Goal: Task Accomplishment & Management: Complete application form

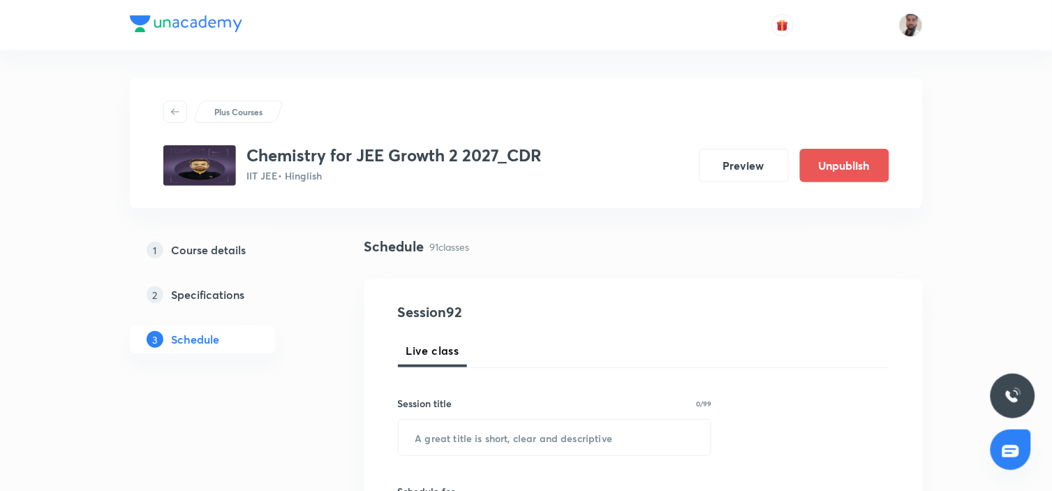
scroll to position [155, 0]
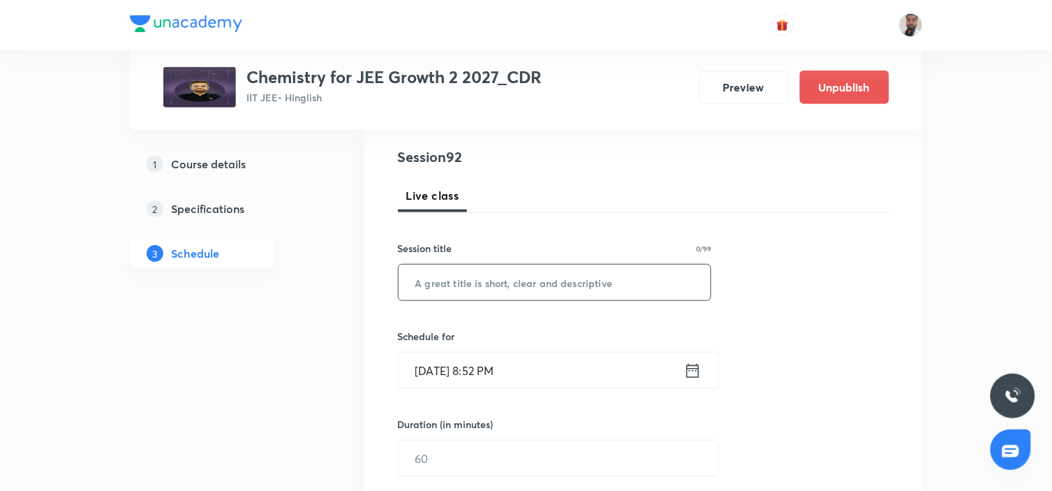
click at [528, 282] on input "text" at bounding box center [555, 283] width 313 height 36
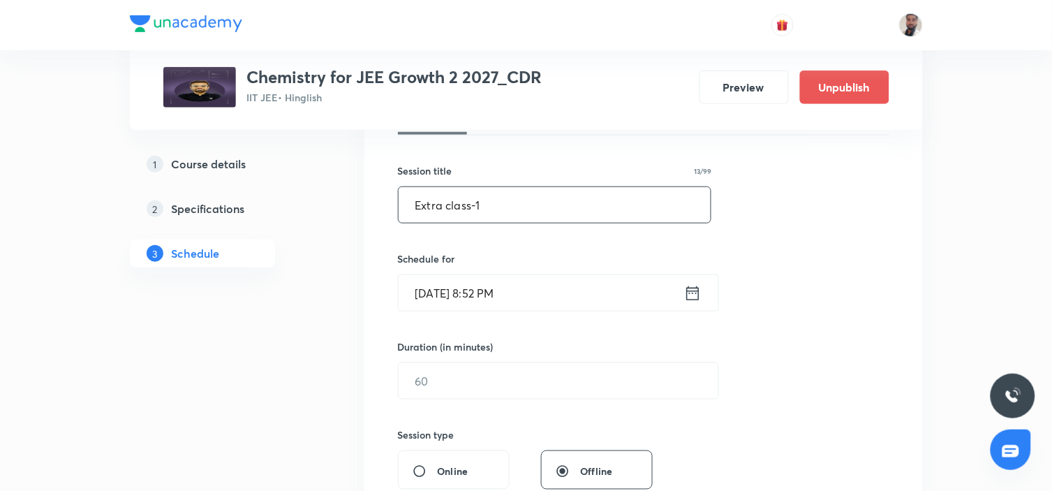
type input "Extra class-1"
click at [705, 289] on div "[DATE] 8:52 PM ​" at bounding box center [558, 292] width 321 height 37
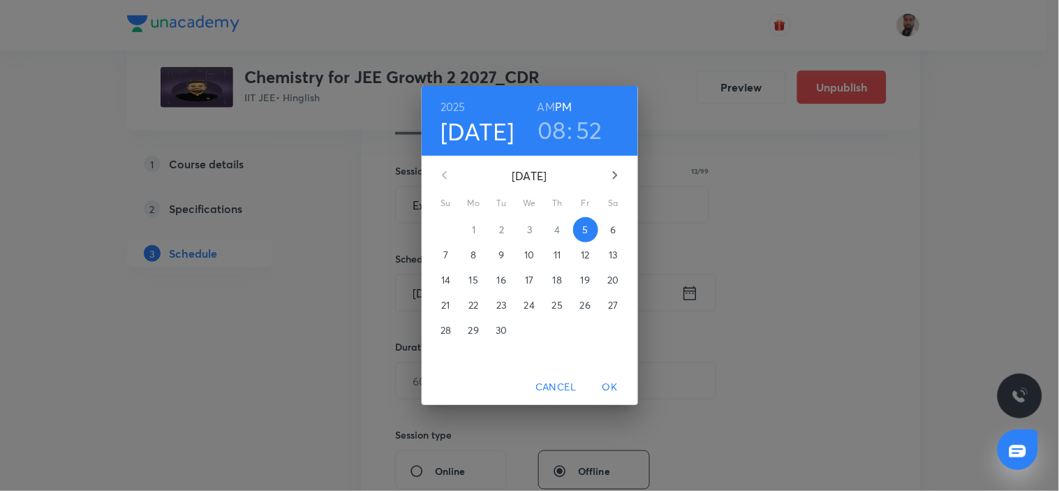
click at [611, 228] on p "6" at bounding box center [613, 230] width 6 height 14
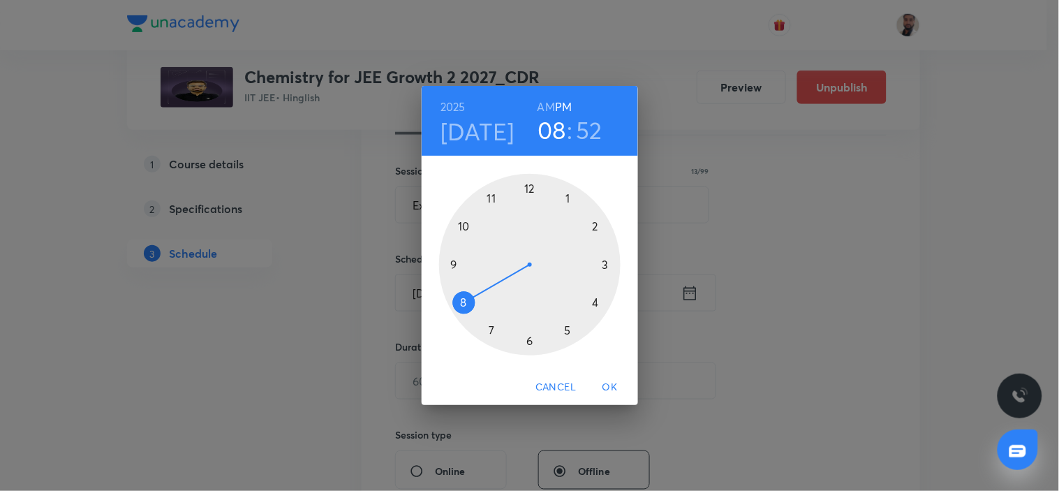
click at [487, 196] on div at bounding box center [529, 264] width 181 height 181
click at [529, 190] on div at bounding box center [529, 264] width 181 height 181
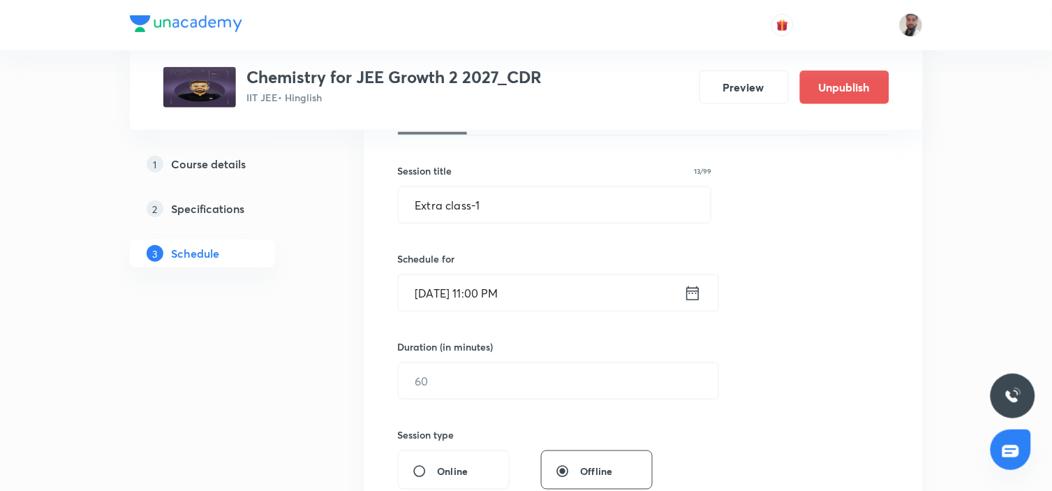
click at [692, 295] on icon at bounding box center [692, 293] width 17 height 20
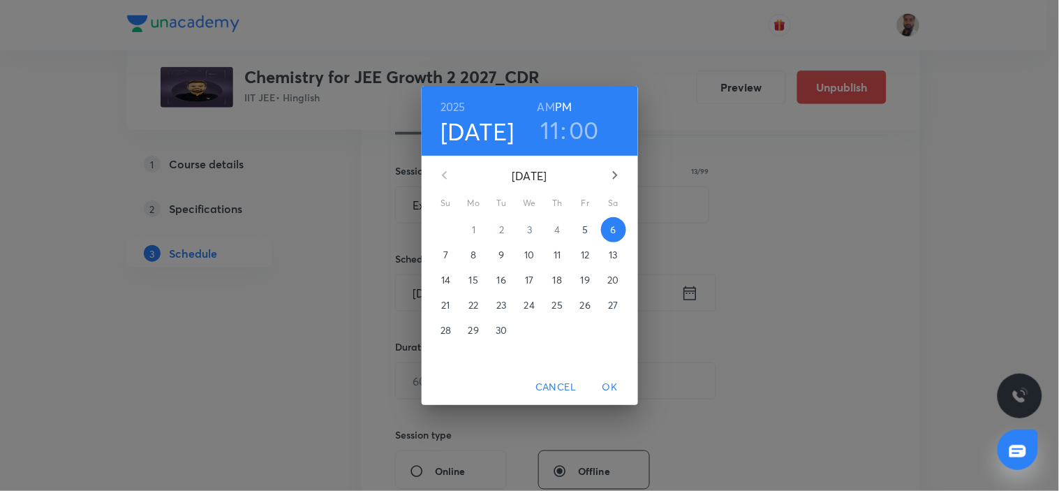
click at [550, 107] on h6 "AM" at bounding box center [545, 107] width 17 height 20
click at [609, 383] on span "OK" at bounding box center [610, 386] width 34 height 17
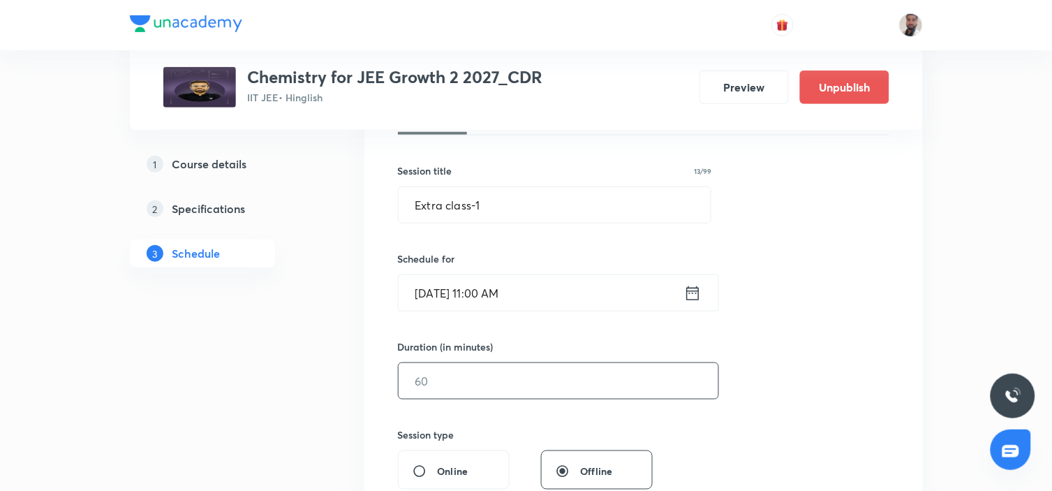
click at [542, 382] on input "text" at bounding box center [559, 381] width 320 height 36
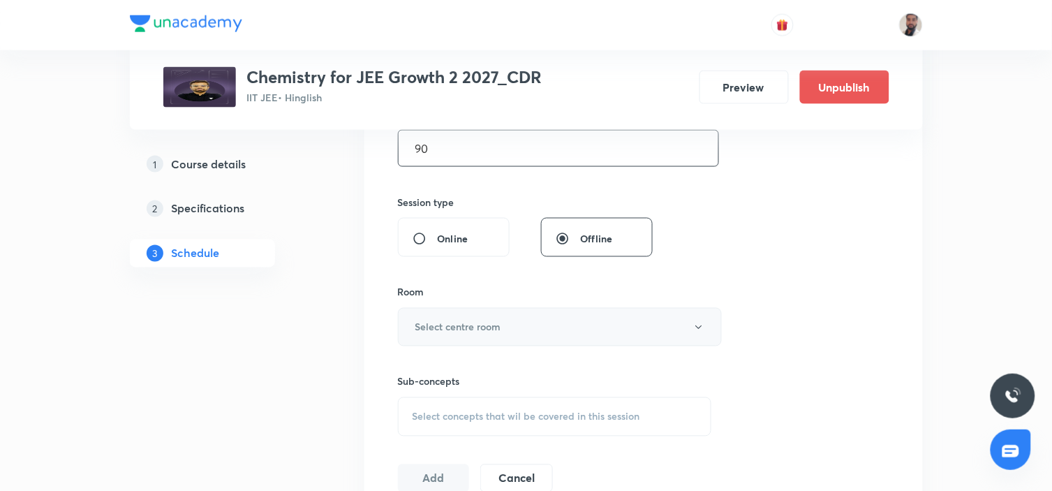
type input "90"
click at [542, 330] on button "Select centre room" at bounding box center [560, 327] width 324 height 38
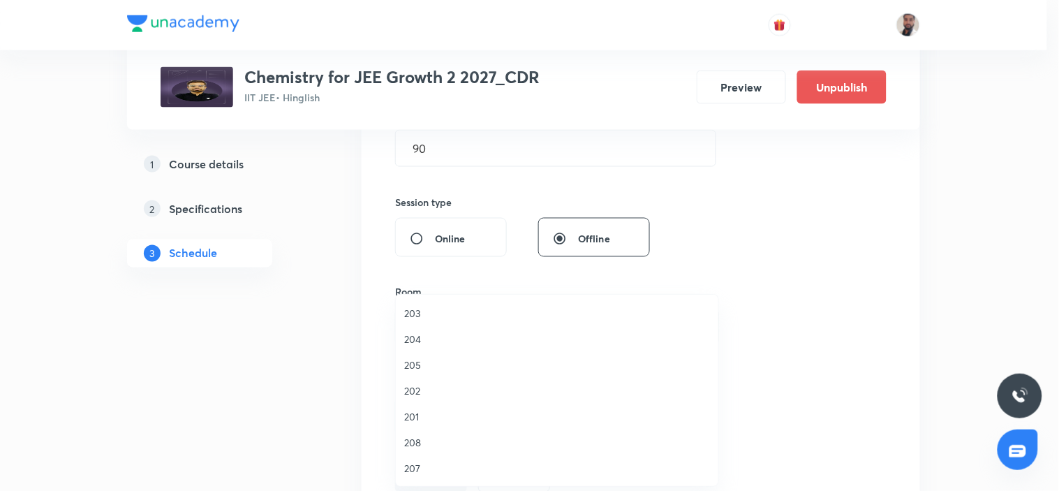
click at [416, 468] on span "207" at bounding box center [557, 468] width 306 height 15
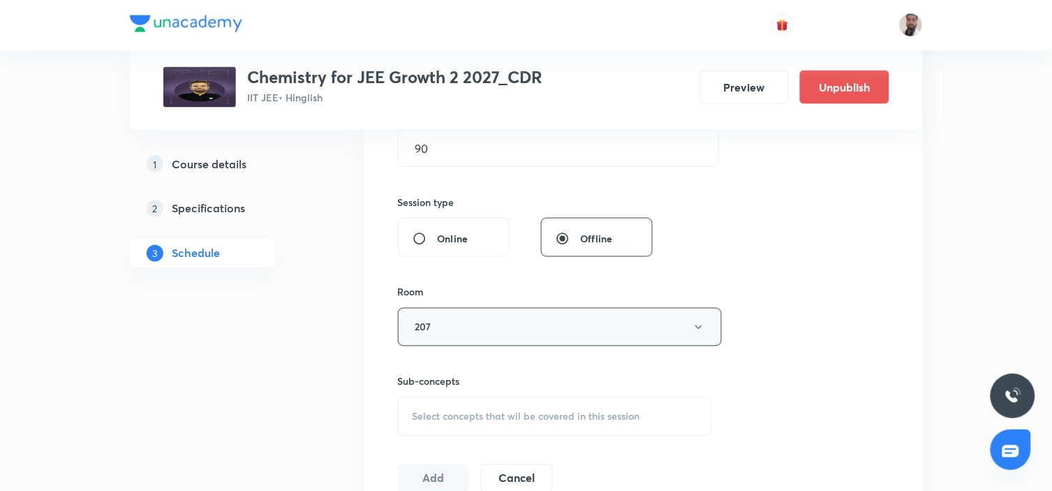
scroll to position [620, 0]
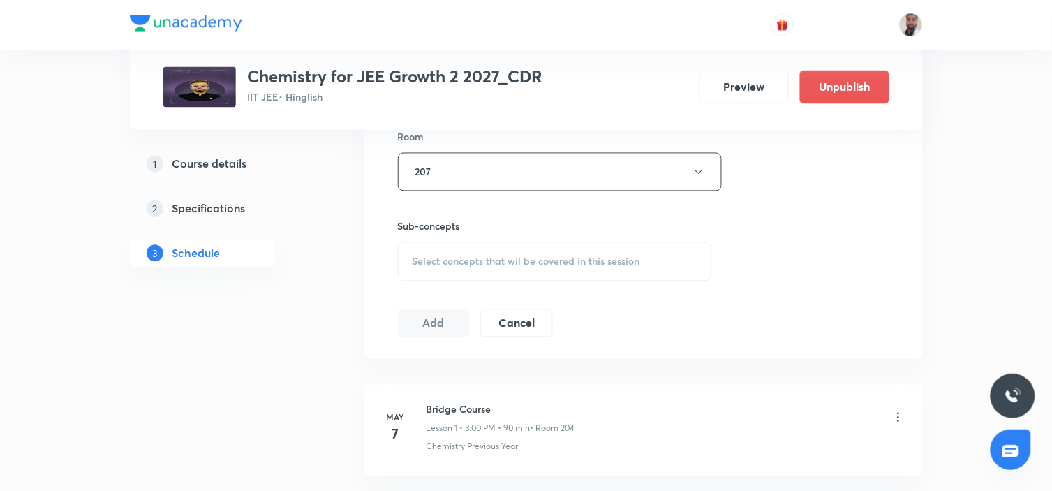
click at [563, 261] on span "Select concepts that wil be covered in this session" at bounding box center [527, 261] width 228 height 11
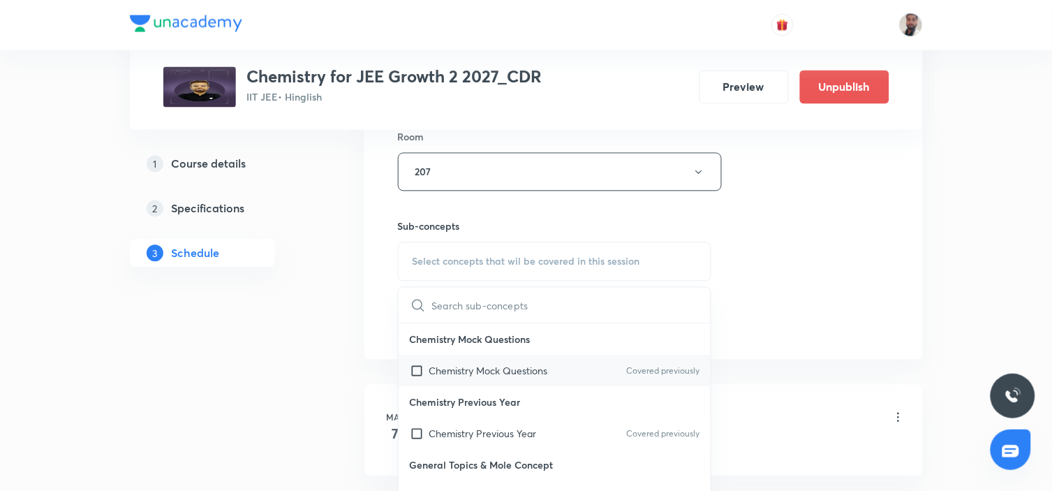
scroll to position [77, 0]
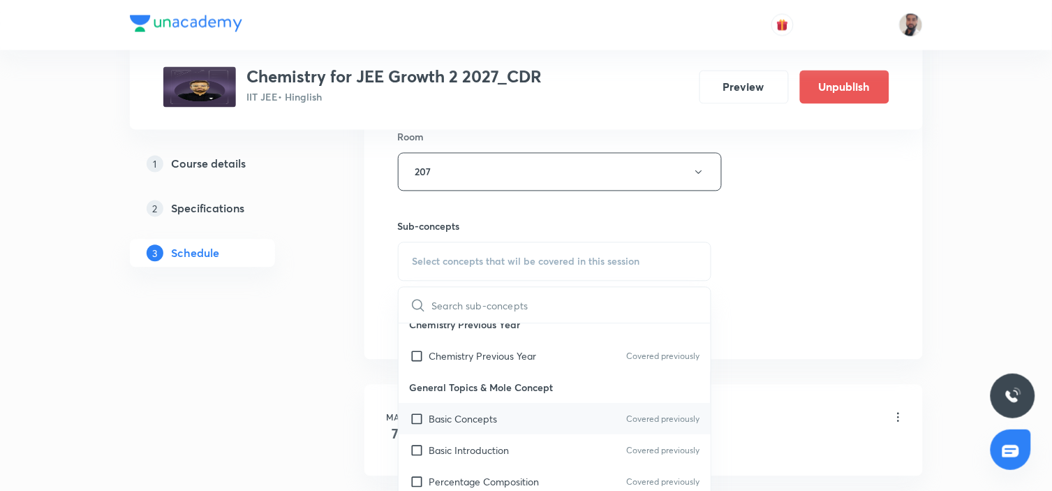
click at [466, 424] on p "Basic Concepts" at bounding box center [463, 419] width 68 height 15
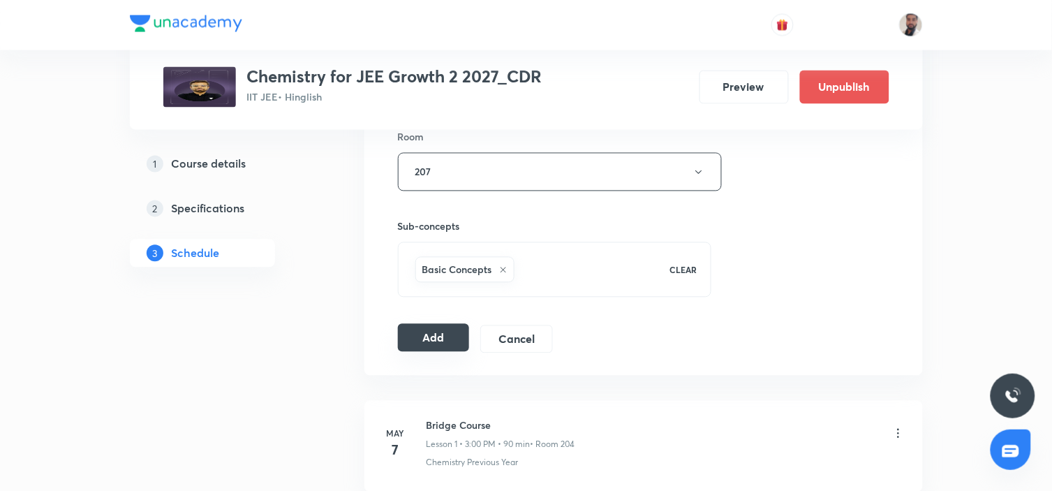
click at [450, 339] on button "Add" at bounding box center [434, 338] width 72 height 28
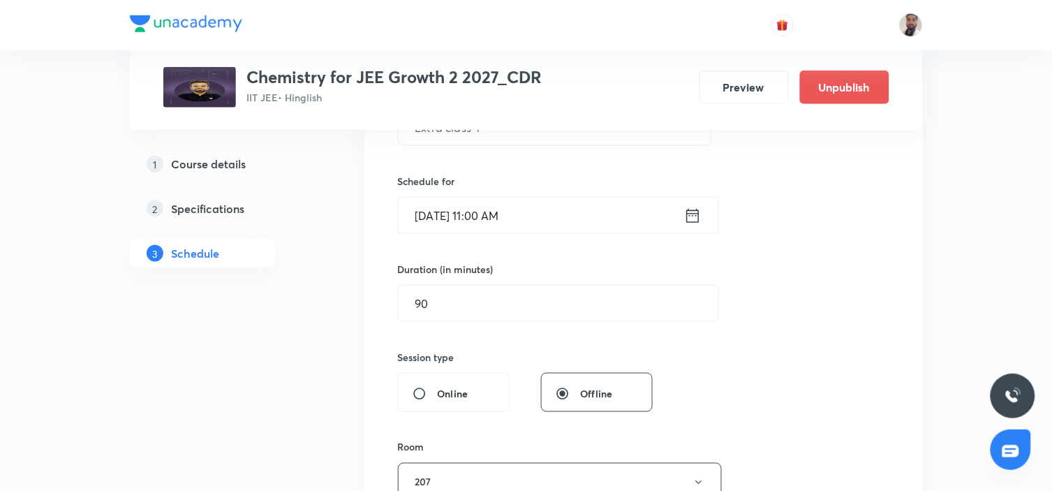
scroll to position [232, 0]
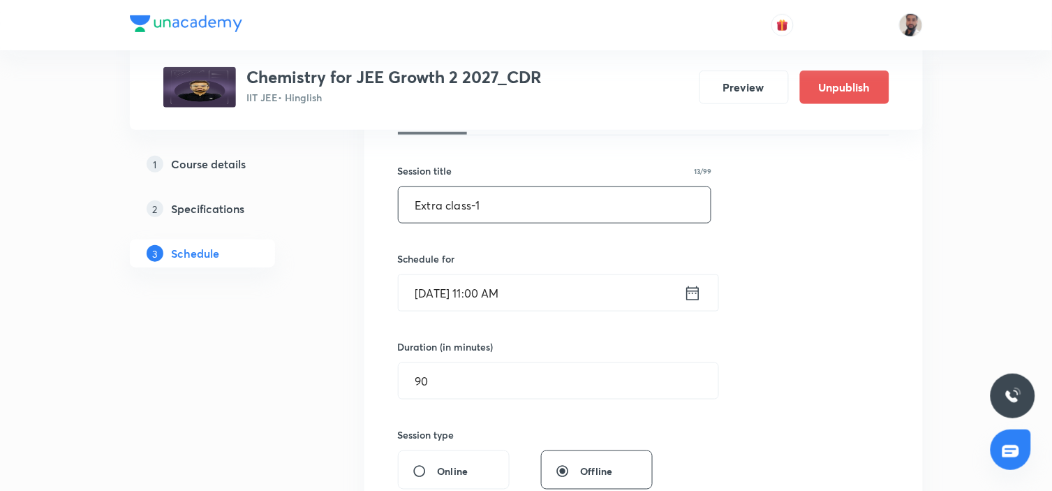
drag, startPoint x: 520, startPoint y: 199, endPoint x: 371, endPoint y: 204, distance: 149.5
click at [371, 204] on div "Session 92 Live class Session title 13/99 Extra class-1 ​ Schedule for [DATE] 1…" at bounding box center [643, 405] width 558 height 716
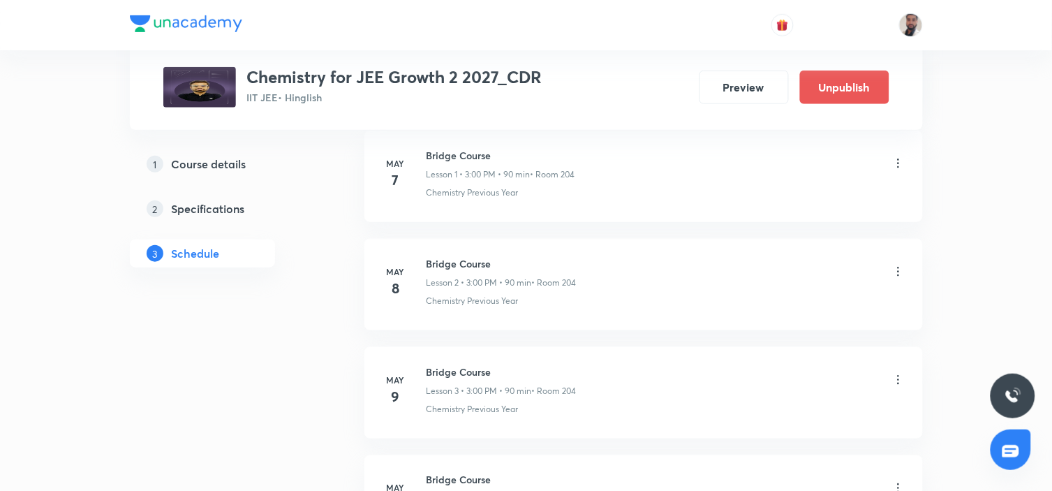
scroll to position [0, 0]
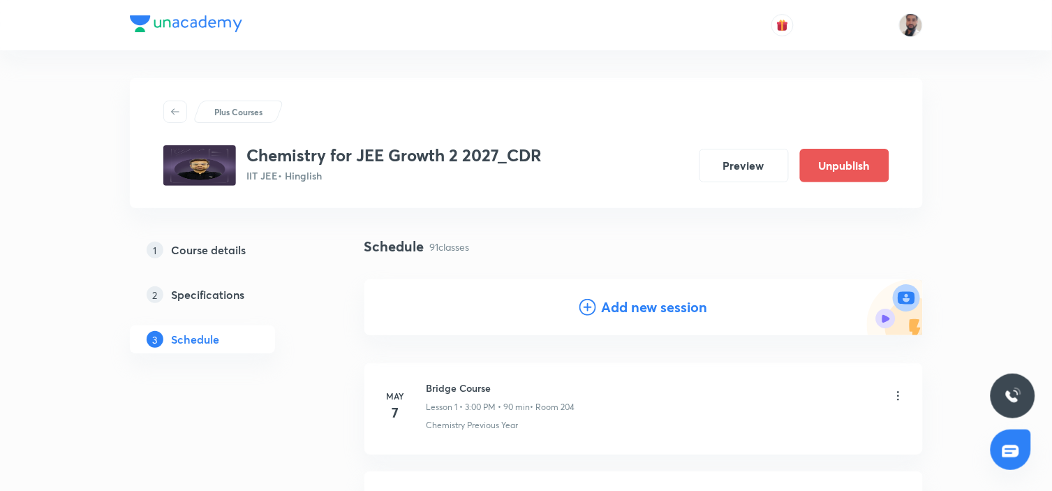
click at [586, 302] on icon at bounding box center [587, 307] width 17 height 17
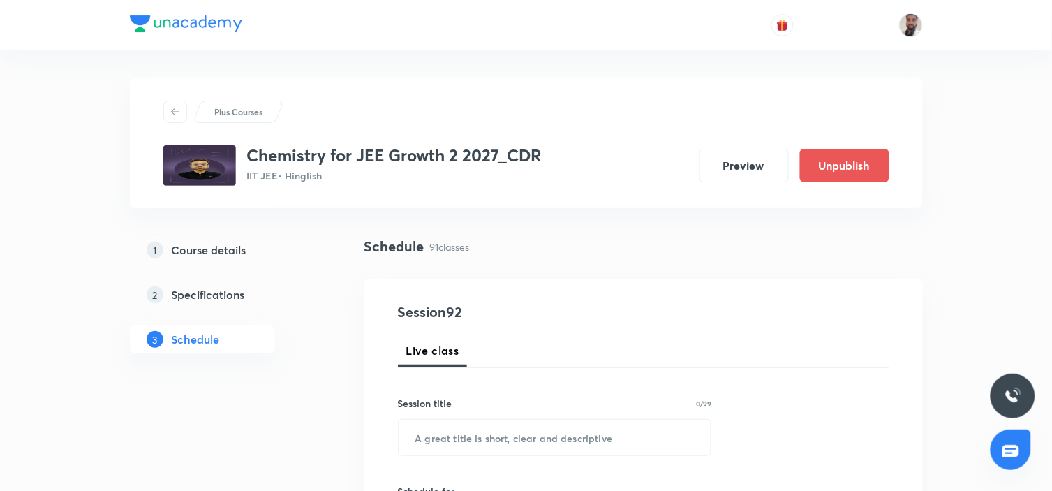
scroll to position [77, 0]
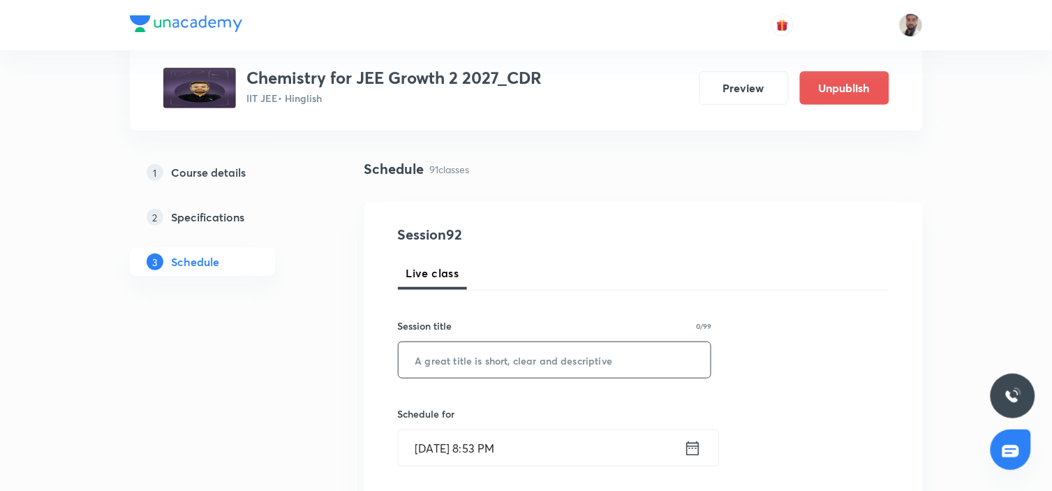
click at [496, 354] on input "text" at bounding box center [555, 360] width 313 height 36
paste input "Extra class-1"
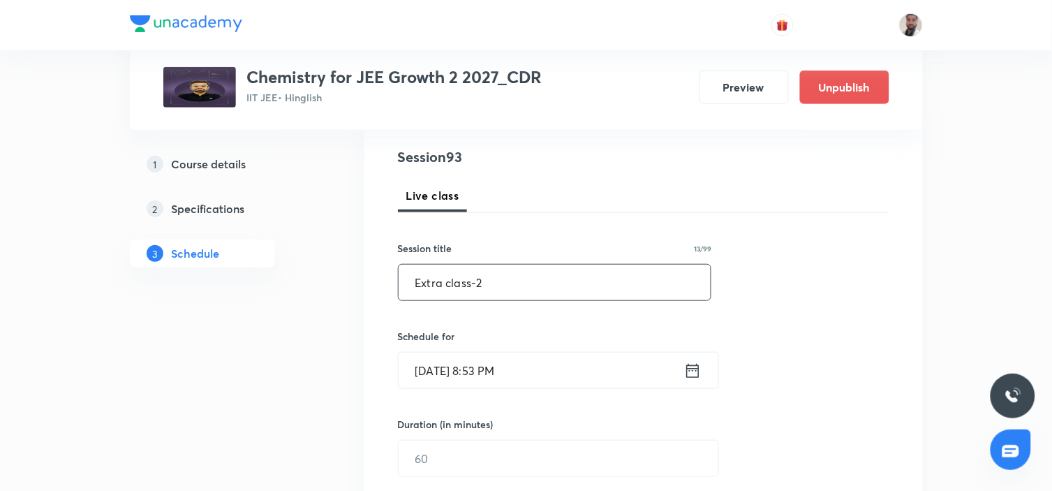
type input "Extra class-2"
click at [688, 367] on icon at bounding box center [692, 371] width 17 height 20
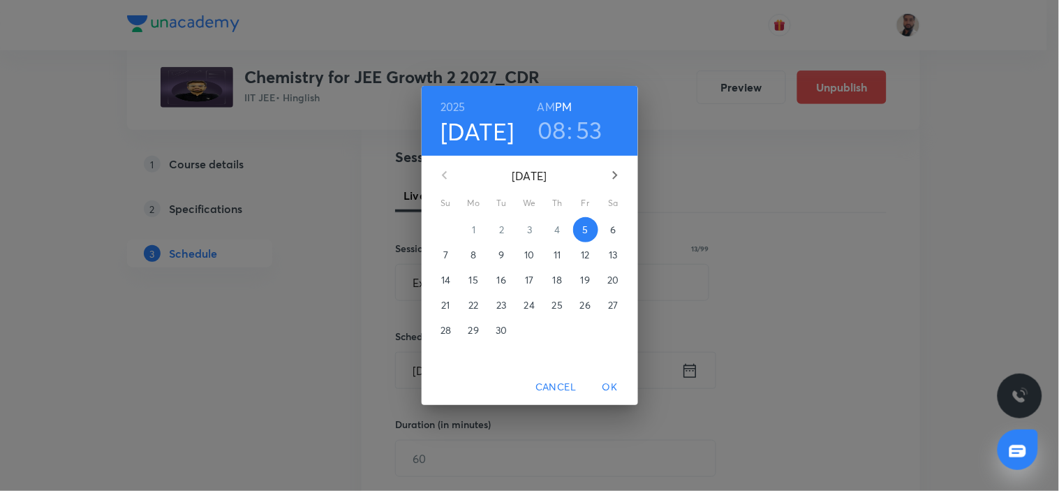
click at [615, 229] on p "6" at bounding box center [613, 230] width 6 height 14
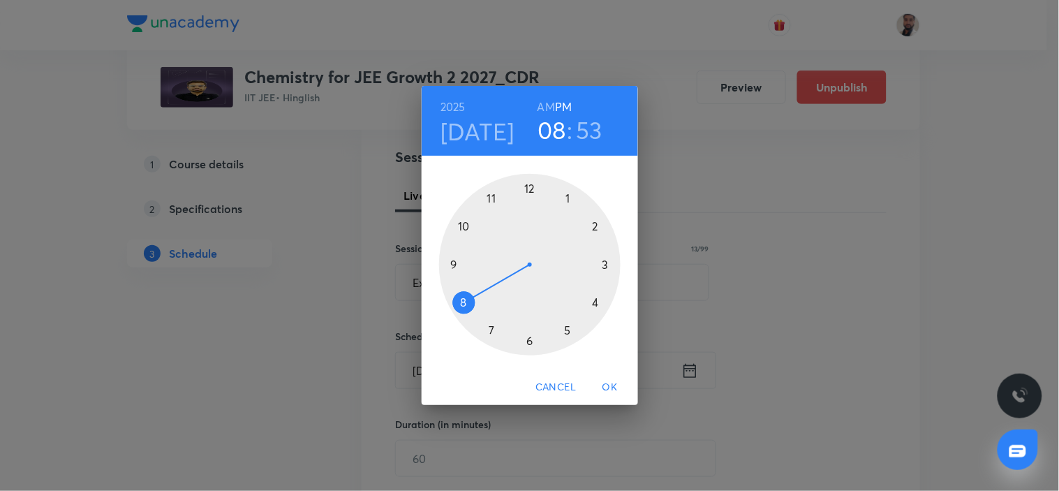
click at [529, 191] on div at bounding box center [529, 264] width 181 height 181
click at [455, 264] on div at bounding box center [529, 264] width 181 height 181
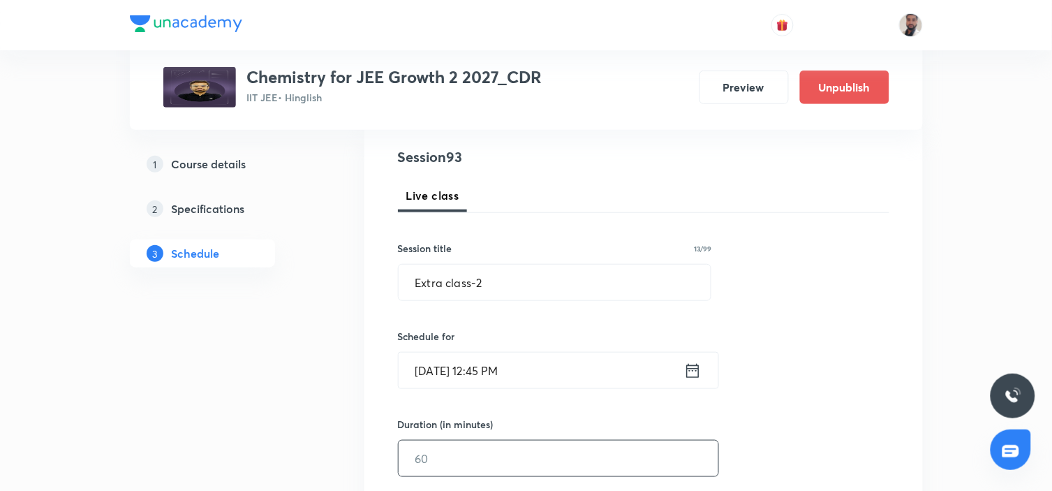
click at [466, 461] on input "text" at bounding box center [559, 458] width 320 height 36
type input "9"
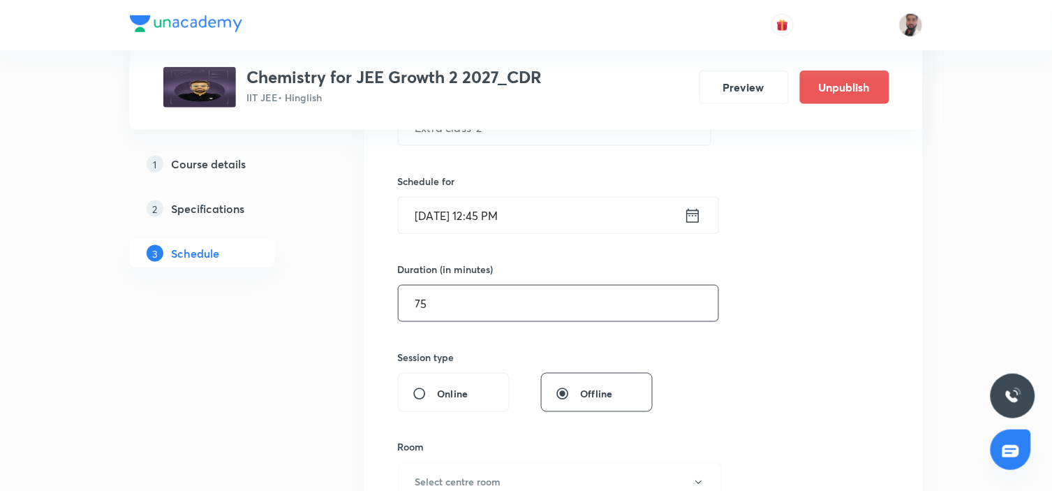
scroll to position [387, 0]
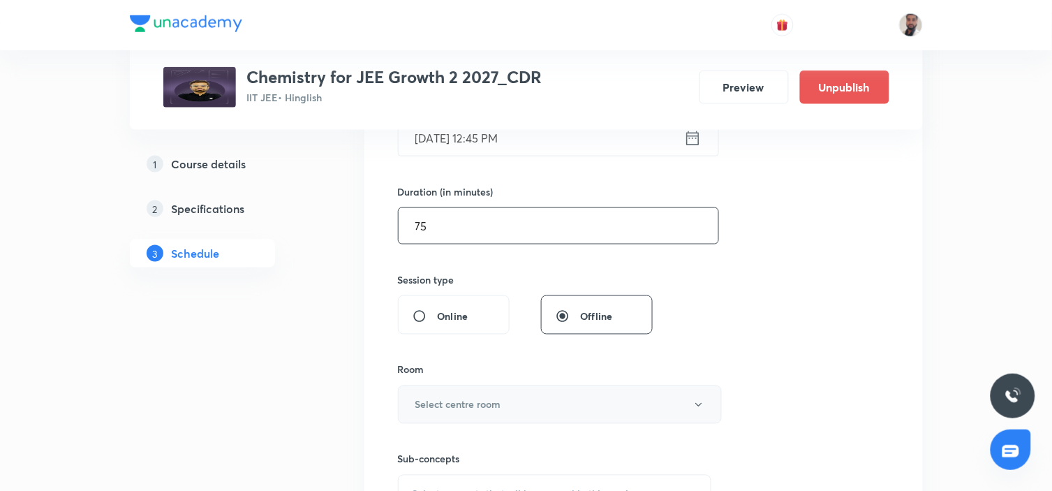
type input "75"
click at [489, 395] on button "Select centre room" at bounding box center [560, 404] width 324 height 38
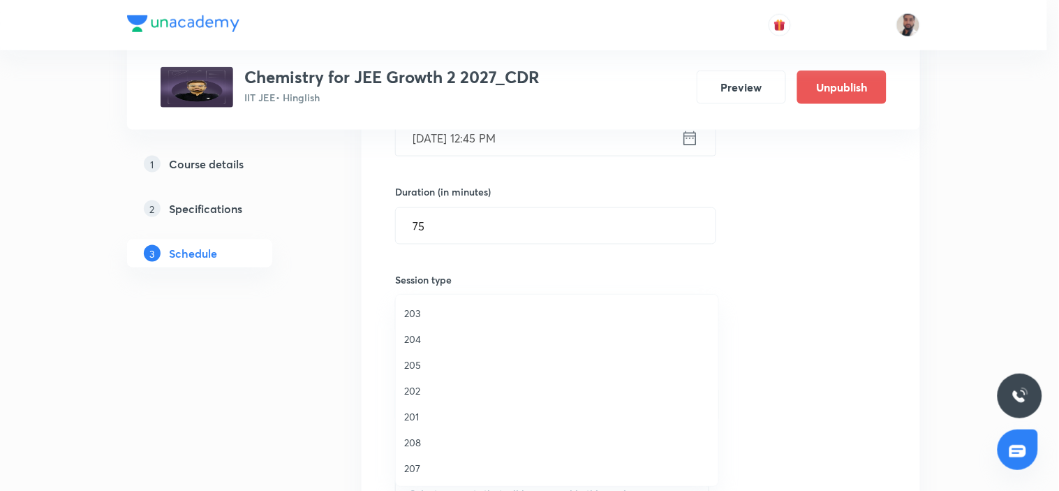
click at [424, 466] on span "207" at bounding box center [557, 468] width 306 height 15
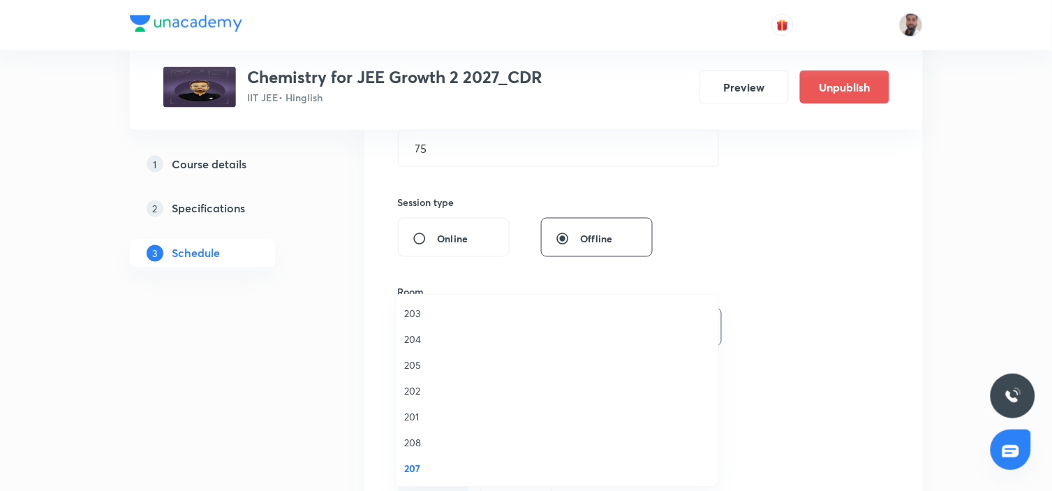
scroll to position [542, 0]
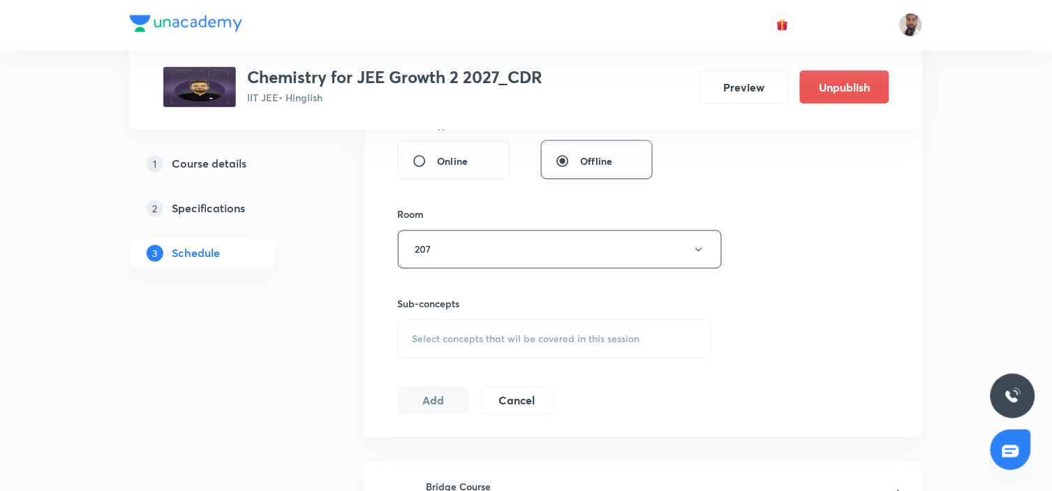
click at [527, 345] on div "Select concepts that wil be covered in this session" at bounding box center [555, 339] width 314 height 39
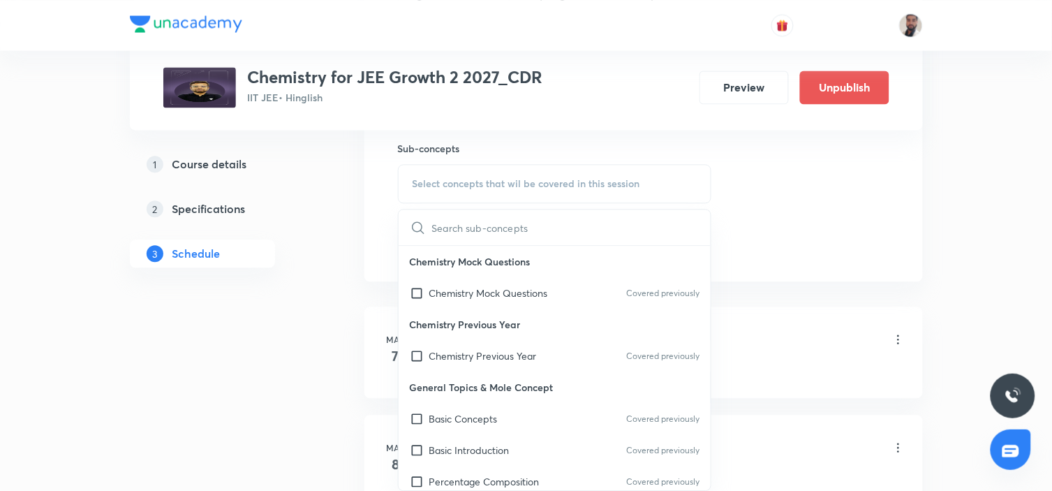
scroll to position [2074, 0]
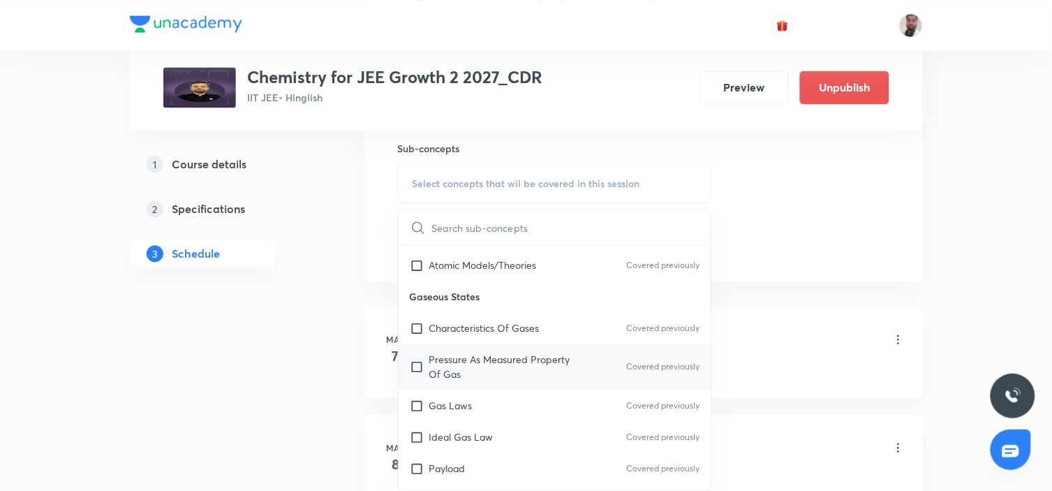
click at [515, 352] on p "Pressure As Measured Property Of Gas" at bounding box center [499, 366] width 141 height 29
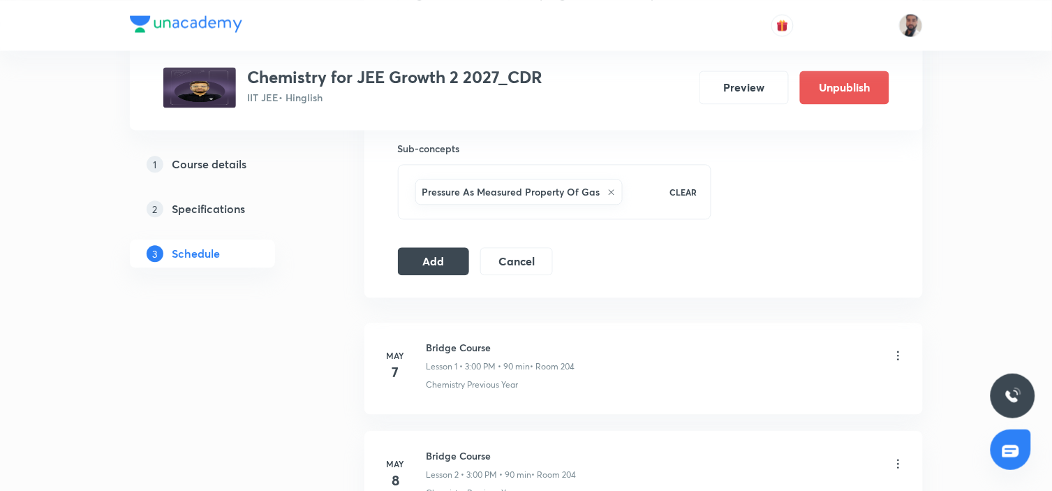
click at [452, 258] on button "Add" at bounding box center [434, 261] width 72 height 28
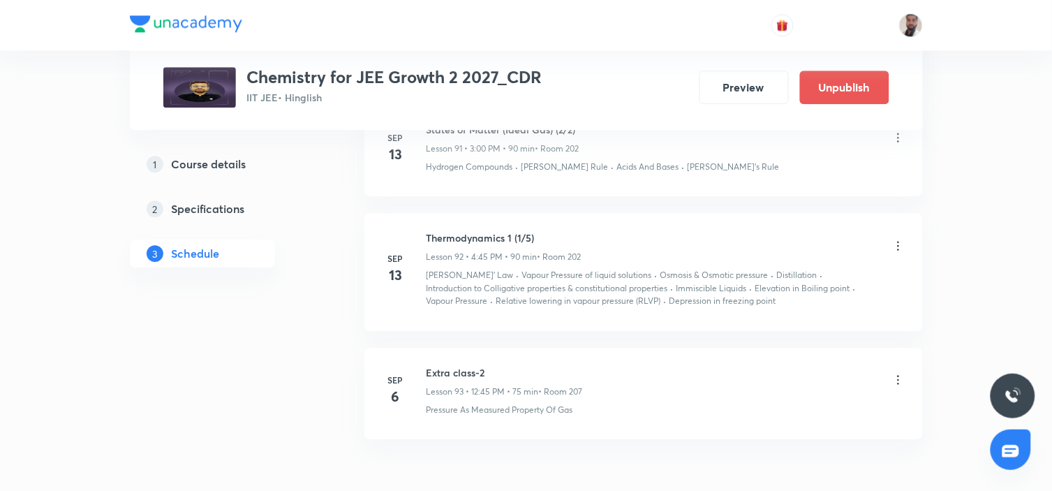
scroll to position [10482, 0]
